Goal: Navigation & Orientation: Find specific page/section

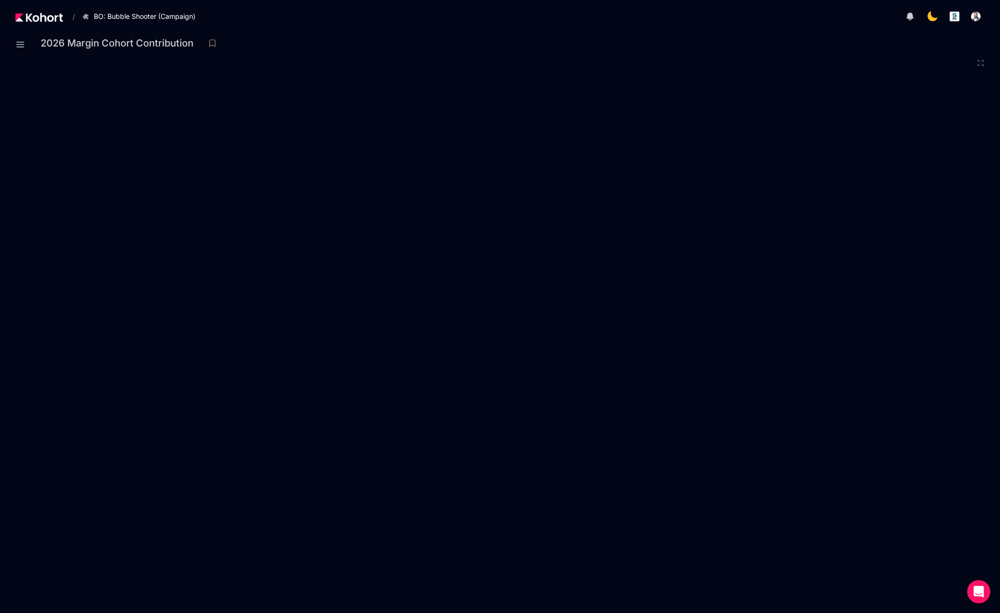
click at [35, 15] on img at bounding box center [38, 17] width 47 height 9
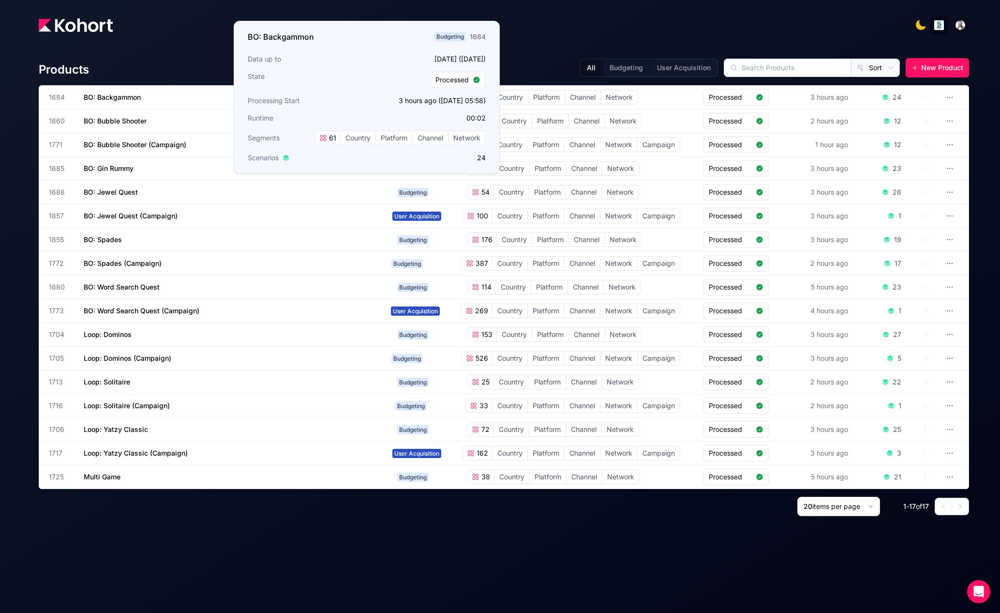
click at [87, 97] on span "BO: Backgammon" at bounding box center [112, 97] width 57 height 8
